Goal: Task Accomplishment & Management: Complete application form

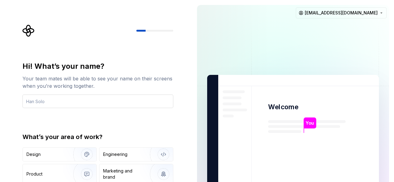
click at [67, 104] on input "text" at bounding box center [97, 102] width 151 height 14
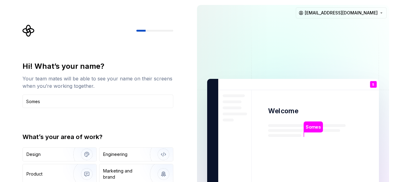
type input "[PERSON_NAME]"
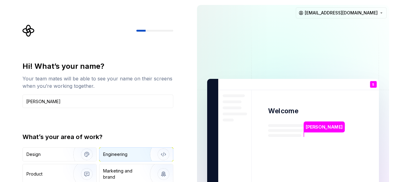
click at [138, 158] on div "Engineering" at bounding box center [136, 155] width 74 height 14
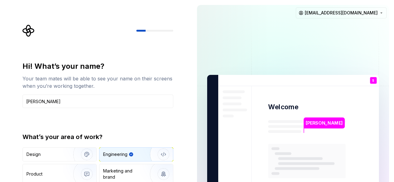
type button "Engineering"
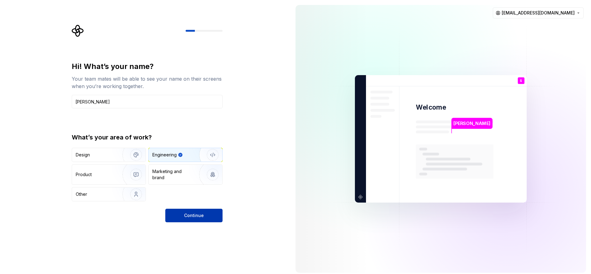
click at [205, 182] on button "Continue" at bounding box center [193, 216] width 57 height 14
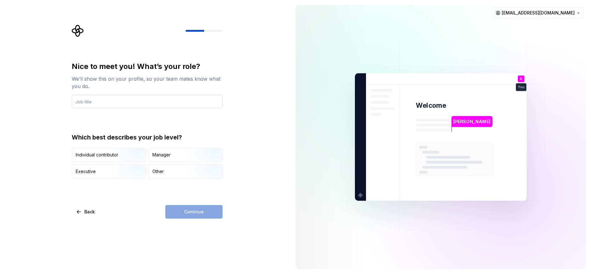
click at [94, 101] on input "text" at bounding box center [147, 102] width 151 height 14
type input "d"
type input "Dev"
click at [128, 151] on img "button" at bounding box center [130, 162] width 39 height 41
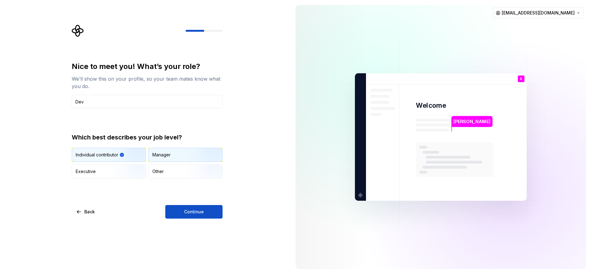
click at [188, 157] on div "Manager" at bounding box center [186, 155] width 74 height 14
click at [115, 155] on img "button" at bounding box center [130, 162] width 39 height 41
click at [184, 182] on button "Continue" at bounding box center [193, 212] width 57 height 14
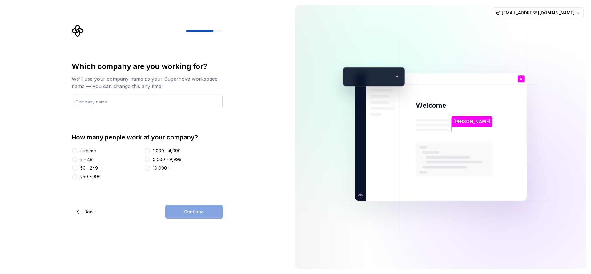
click at [105, 102] on input "text" at bounding box center [147, 102] width 151 height 14
type input "[PERSON_NAME] info"
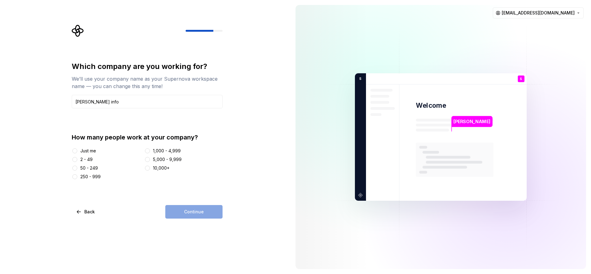
click at [77, 150] on div "Just me" at bounding box center [107, 151] width 70 height 6
click at [76, 151] on button "Just me" at bounding box center [74, 150] width 5 height 5
click at [203, 182] on span "Continue" at bounding box center [194, 212] width 20 height 6
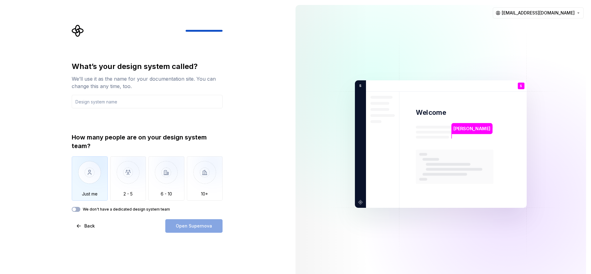
click at [94, 182] on img "button" at bounding box center [90, 176] width 36 height 41
click at [81, 182] on div "We don't have a dedicated design system team" at bounding box center [147, 209] width 151 height 5
click at [79, 182] on button "We don't have a dedicated design system team" at bounding box center [76, 209] width 9 height 5
click at [119, 106] on input "text" at bounding box center [147, 102] width 151 height 14
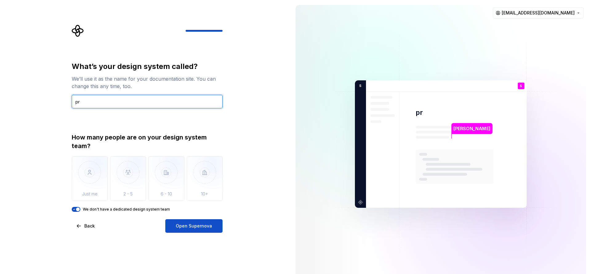
type input "p"
type input "O"
type input "PrimeX tokens"
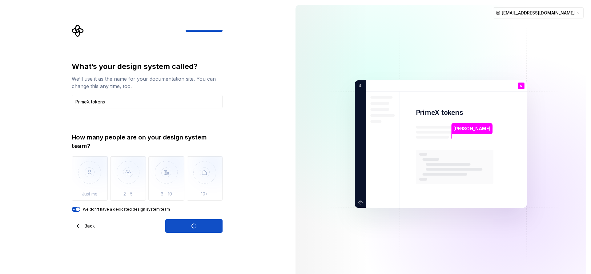
click at [75, 182] on icon "button" at bounding box center [74, 209] width 5 height 4
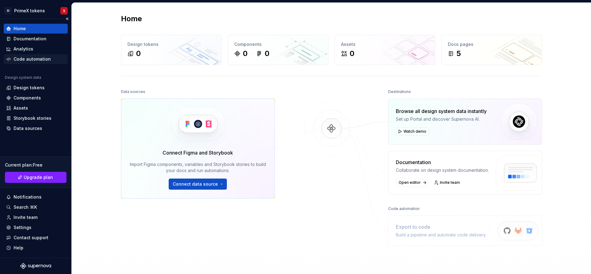
click at [19, 60] on div "Code automation" at bounding box center [32, 59] width 37 height 6
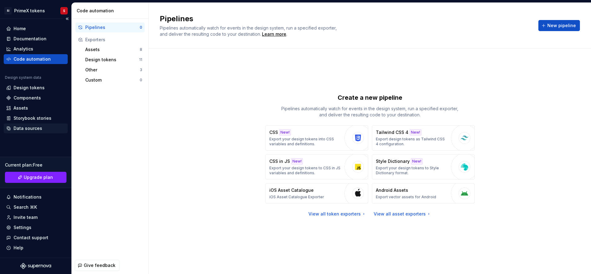
click at [36, 130] on div "Data sources" at bounding box center [28, 128] width 29 height 6
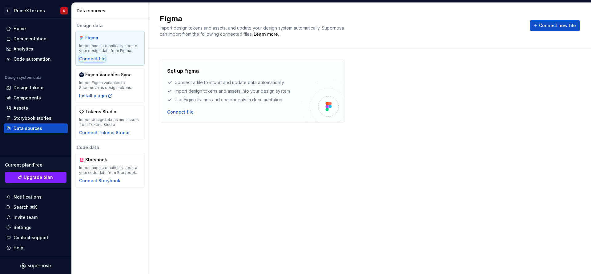
click at [92, 61] on div "Connect file" at bounding box center [92, 59] width 26 height 6
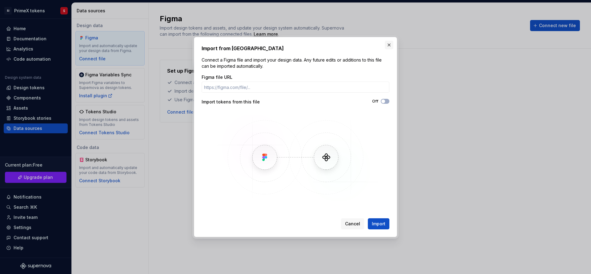
click at [391, 47] on button "button" at bounding box center [389, 45] width 9 height 9
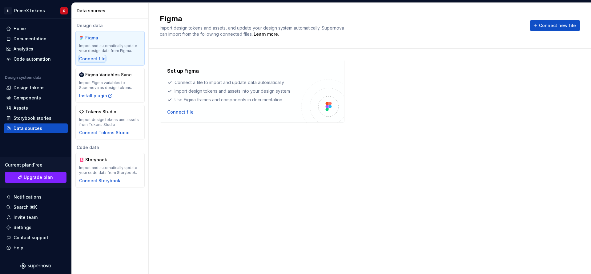
click at [98, 59] on div "Connect file" at bounding box center [92, 59] width 26 height 6
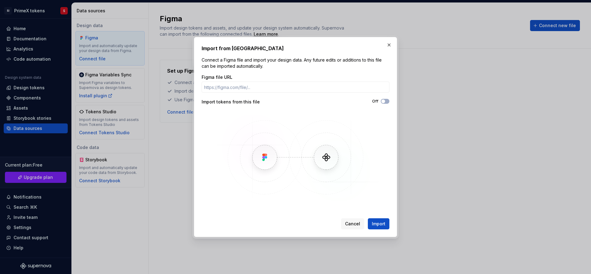
click at [387, 40] on div "Import from Figma Connect a Figma file and import your design data. Any future …" at bounding box center [295, 137] width 203 height 200
click at [394, 47] on div "Import from Figma Connect a Figma file and import your design data. Any future …" at bounding box center [295, 137] width 203 height 200
click at [391, 46] on button "button" at bounding box center [389, 45] width 9 height 9
